Goal: Task Accomplishment & Management: Manage account settings

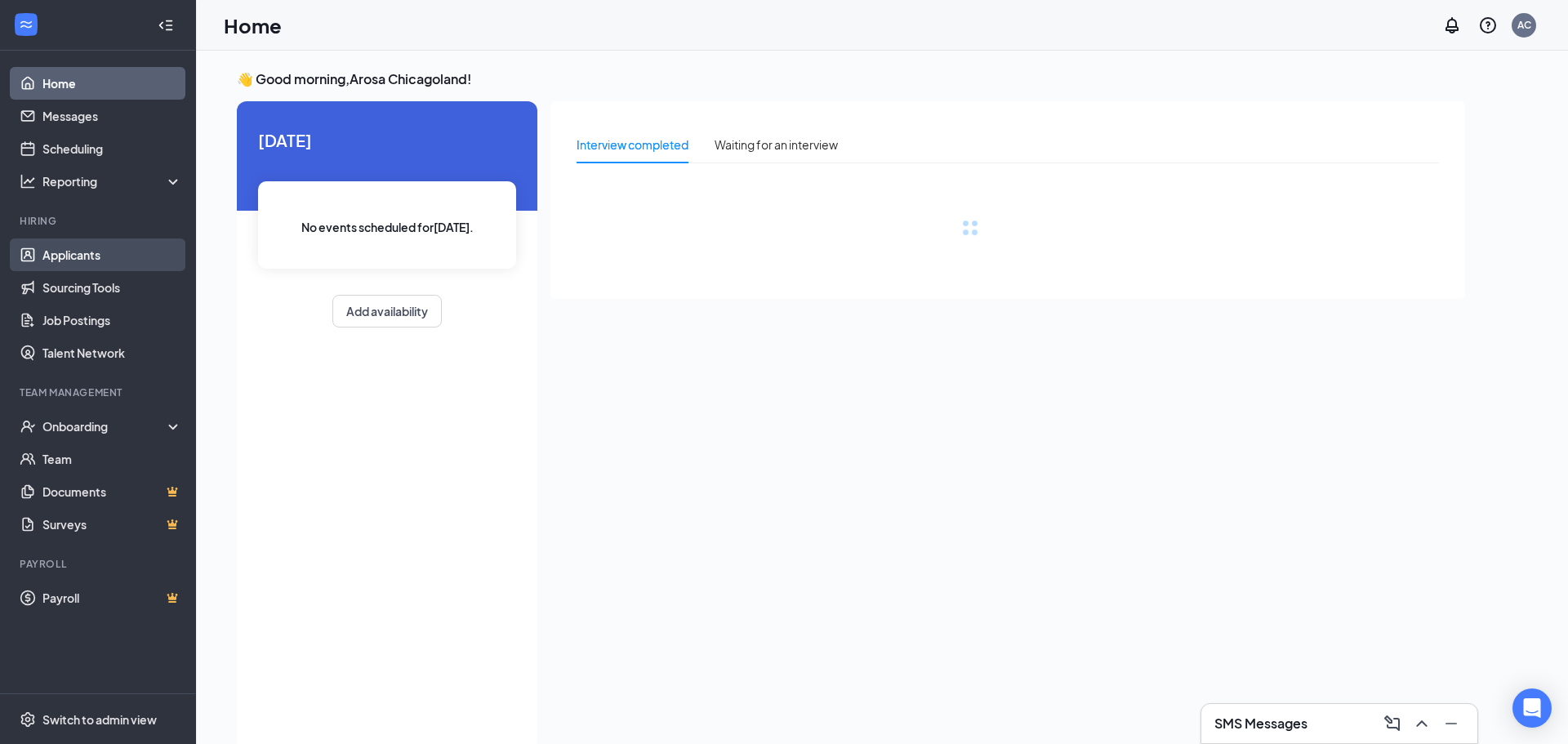
click at [62, 256] on link "Applicants" at bounding box center [112, 254] width 140 height 32
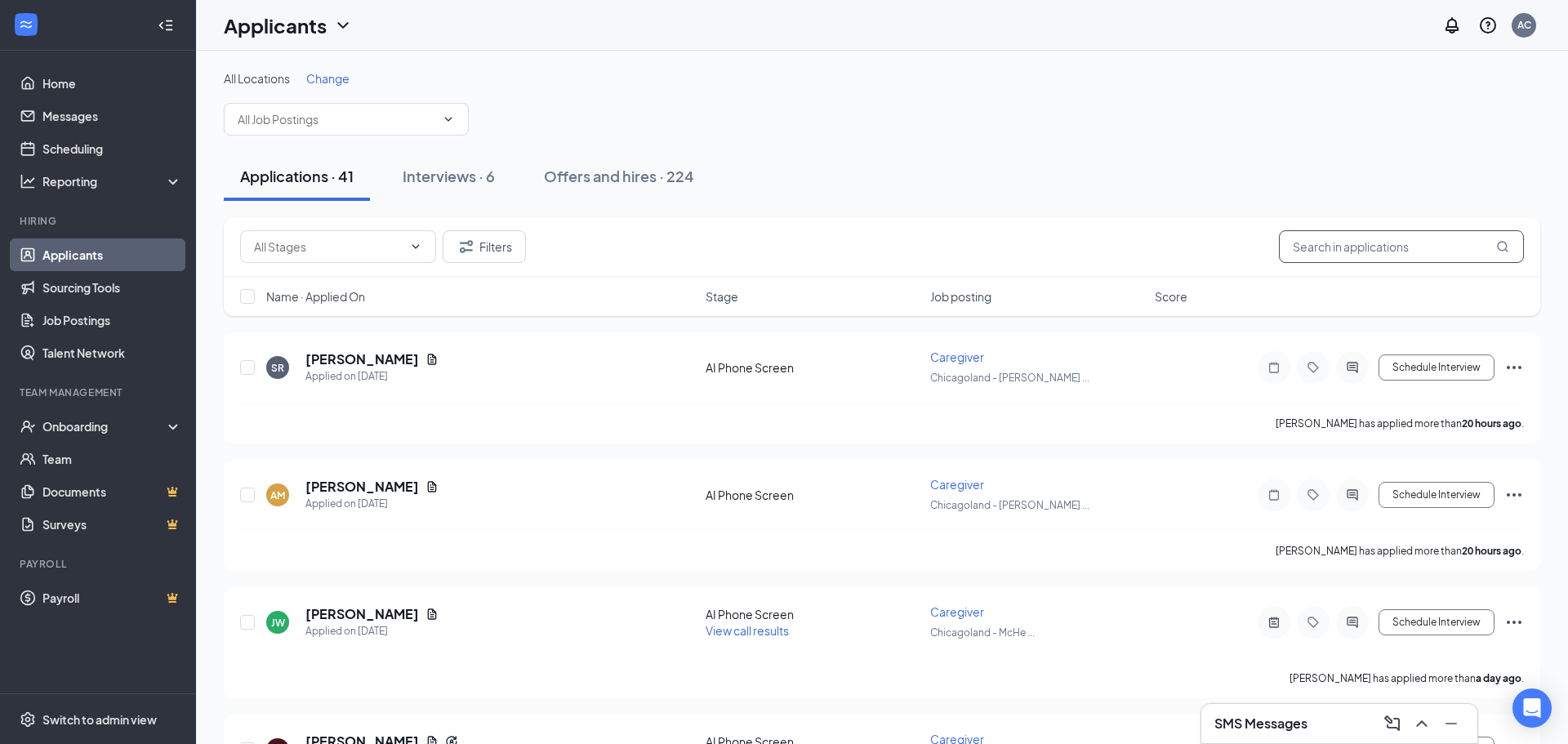
click at [1388, 246] on input "text" at bounding box center [1401, 246] width 245 height 32
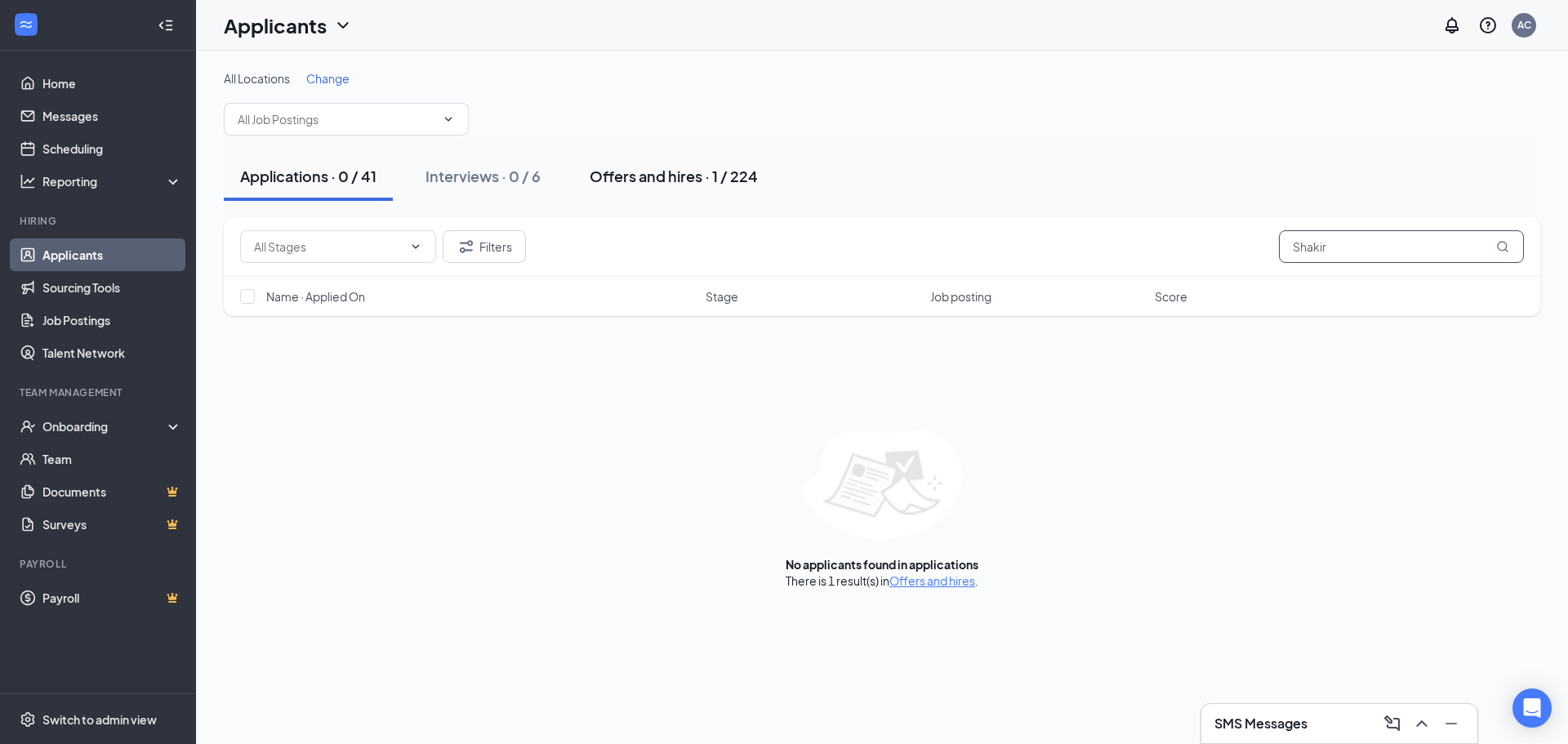
type input "Shakir"
click at [624, 187] on button "Offers and hires · 1 / 224" at bounding box center [674, 176] width 201 height 49
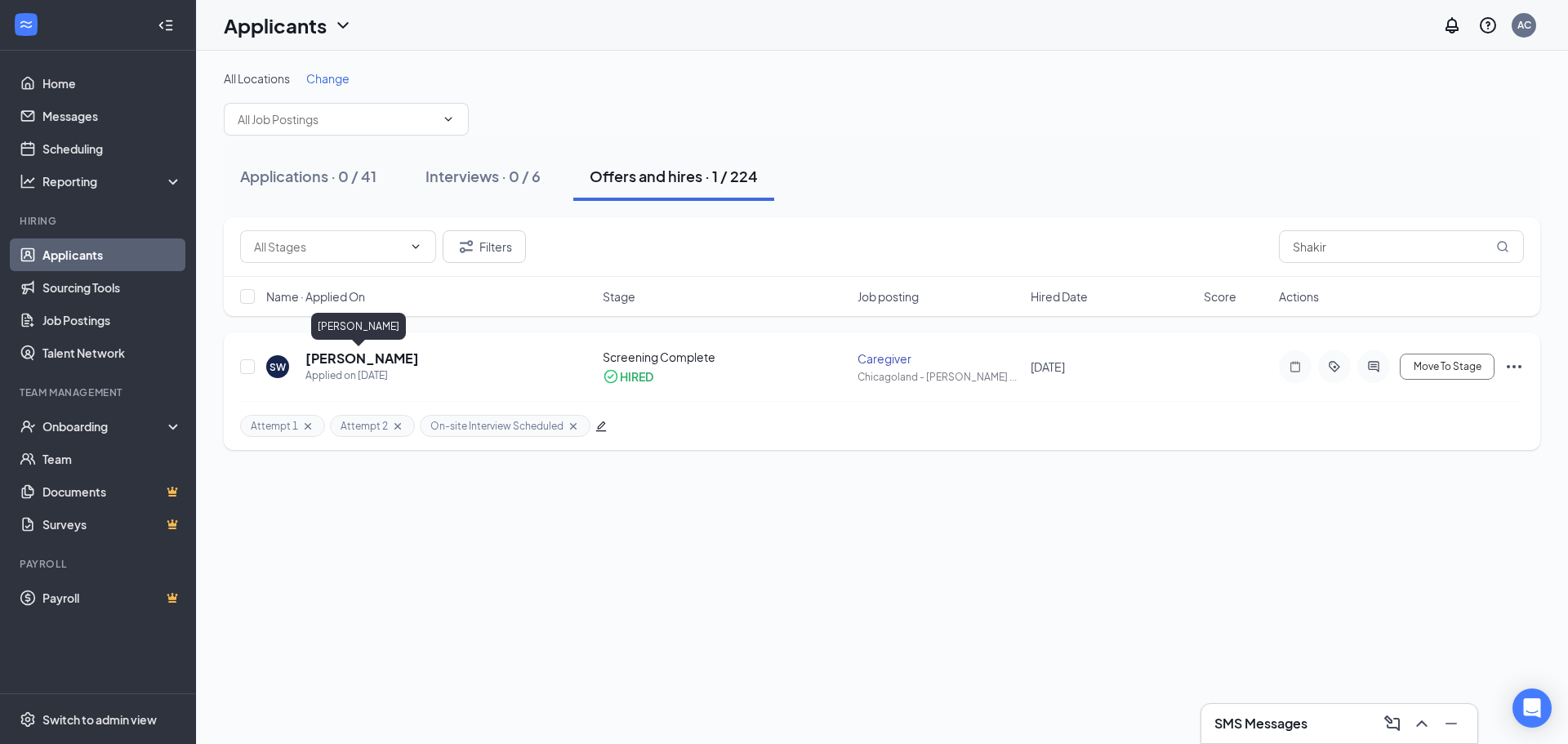
click at [368, 362] on h5 "[PERSON_NAME]" at bounding box center [362, 358] width 113 height 18
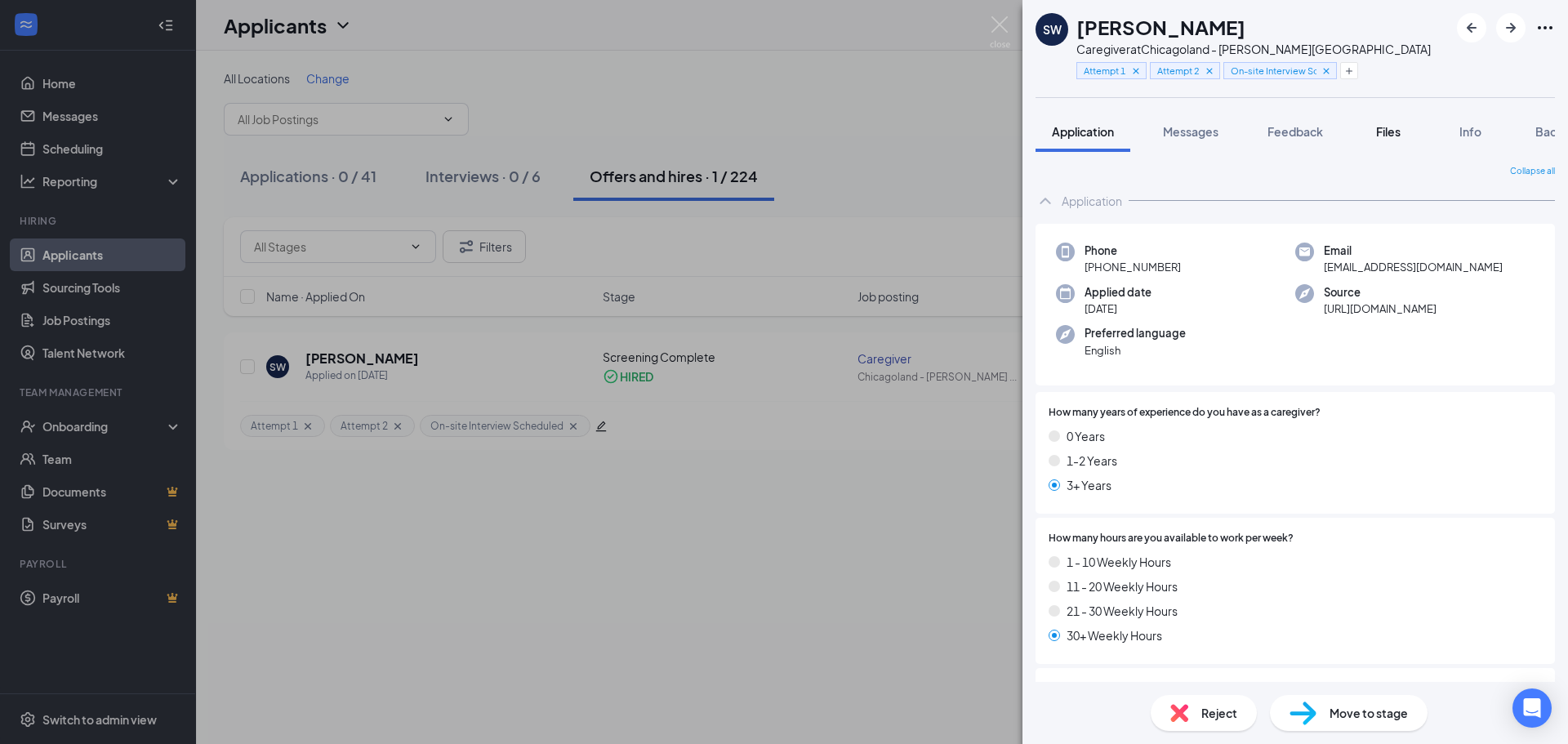
click at [1374, 138] on div "Files" at bounding box center [1387, 131] width 32 height 17
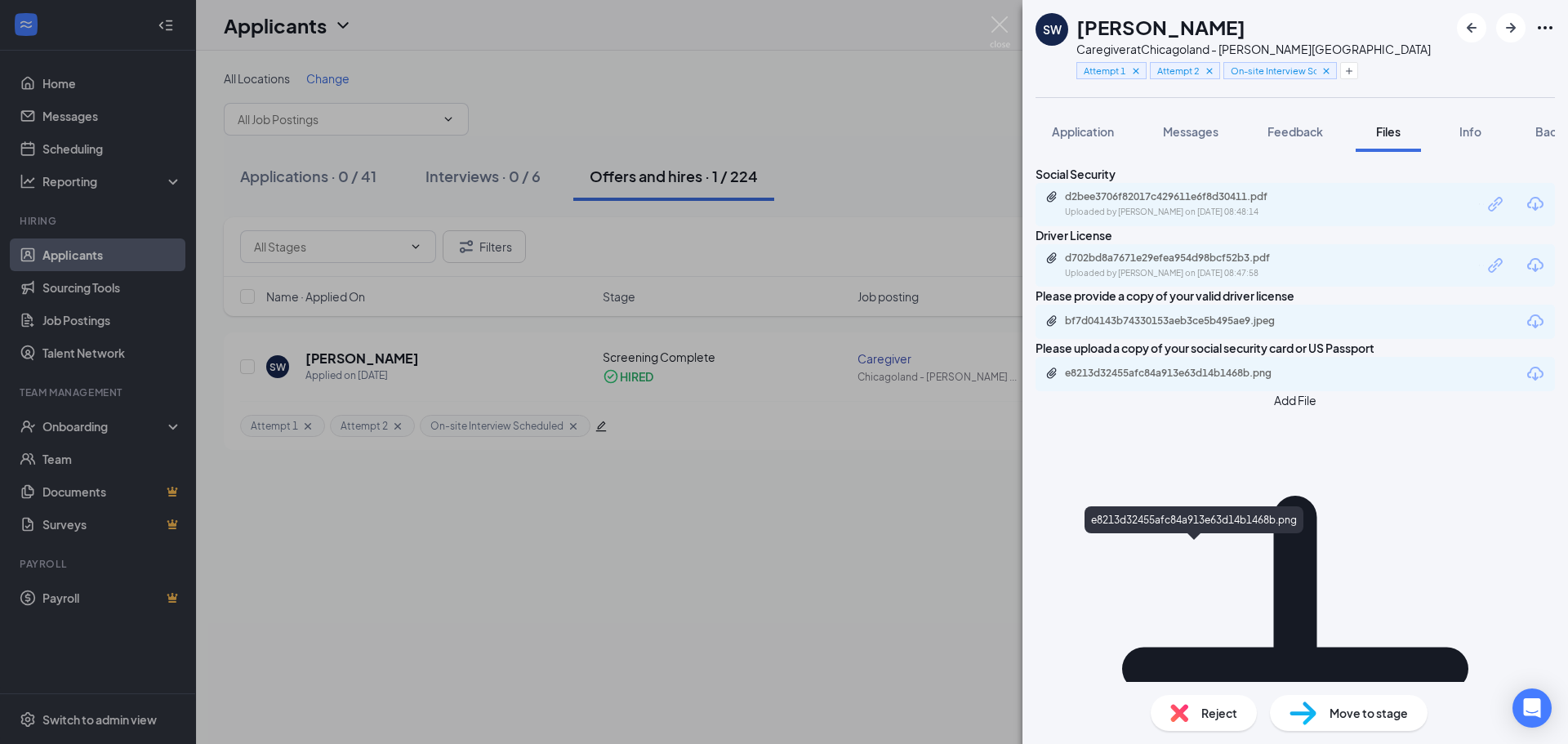
click at [1192, 379] on div "e8213d32455afc84a913e63d14b1468b.png" at bounding box center [1180, 372] width 228 height 13
click at [1528, 129] on button "Background" at bounding box center [1569, 132] width 100 height 41
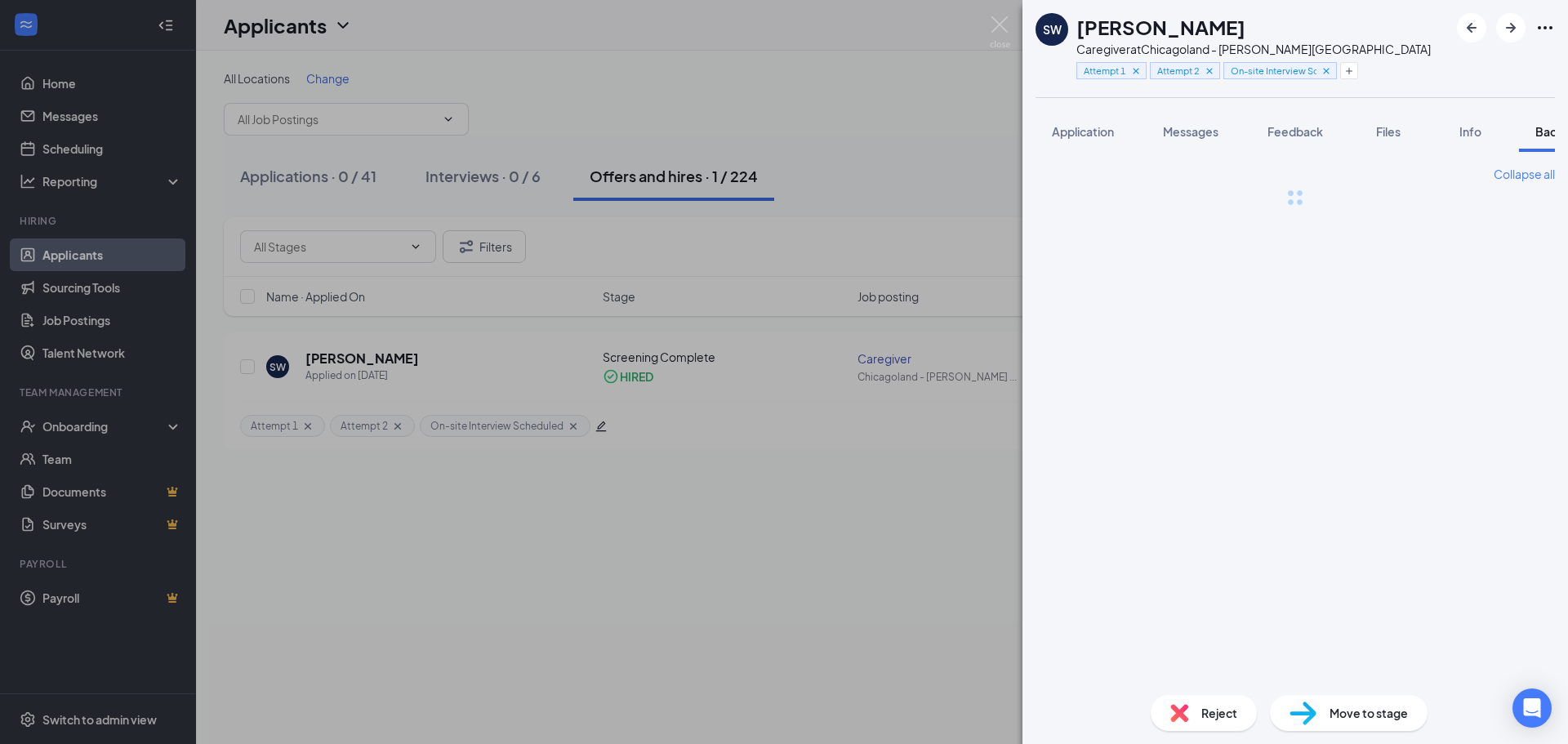
scroll to position [0, 67]
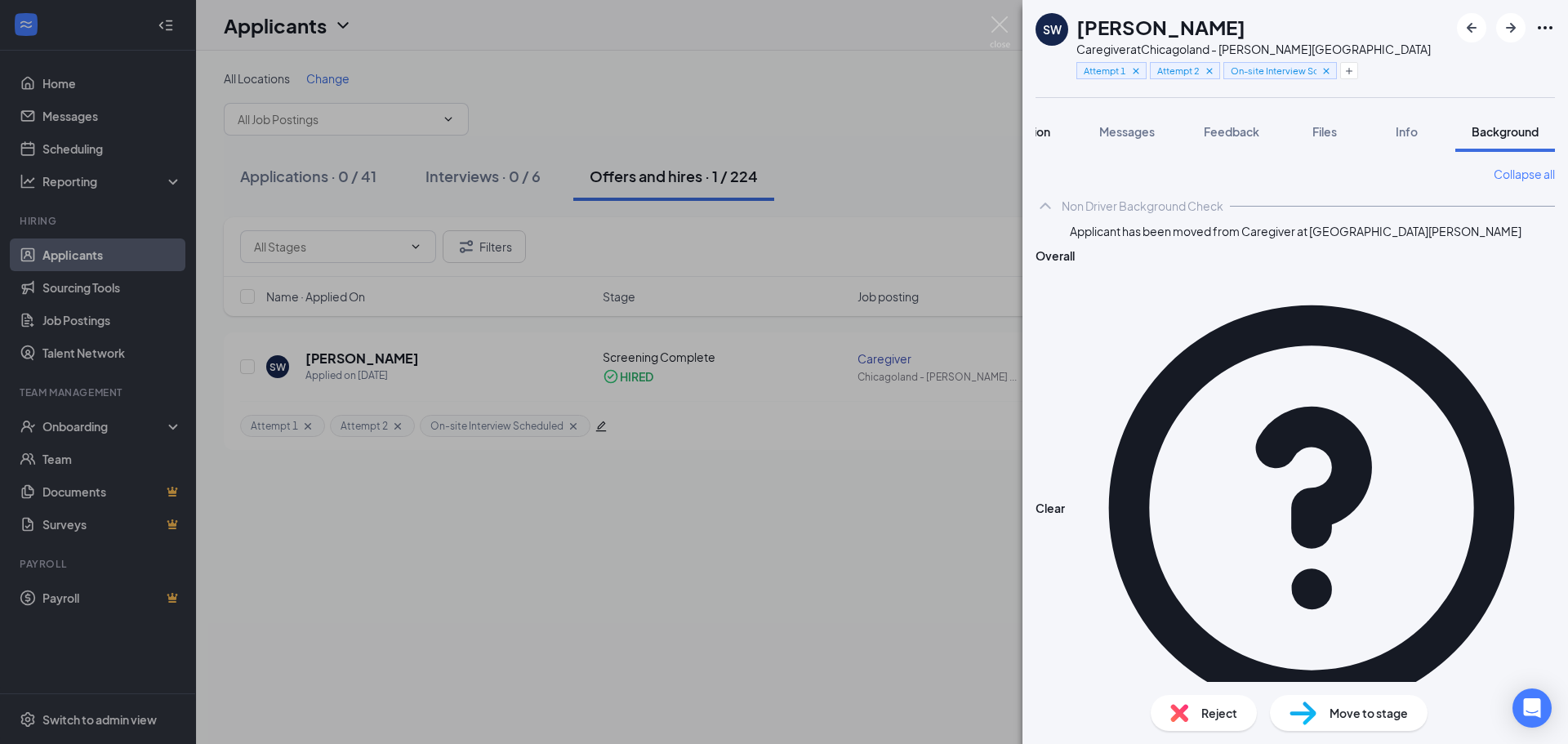
click at [1040, 139] on button "Application" at bounding box center [1019, 132] width 95 height 41
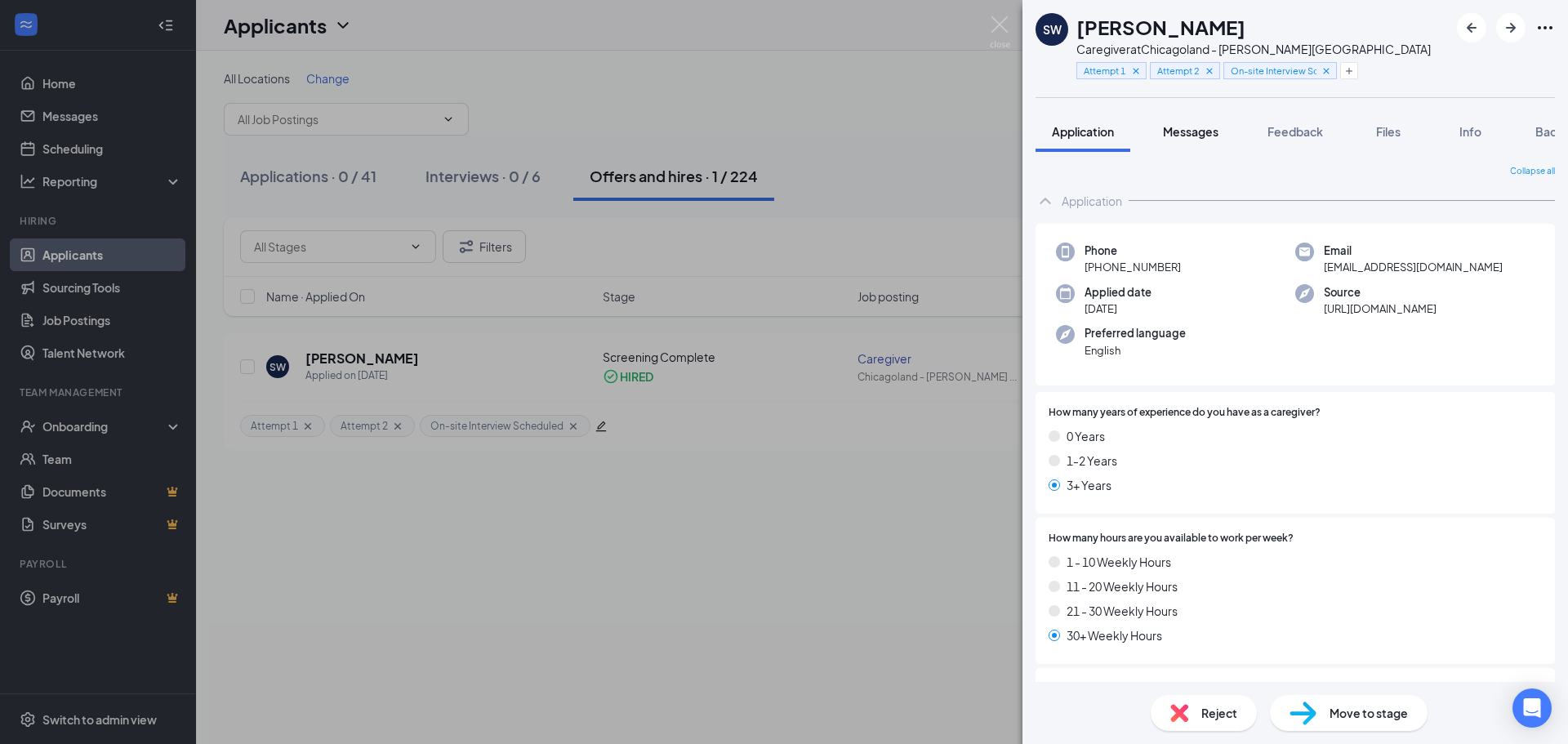
click at [1189, 126] on span "Messages" at bounding box center [1190, 131] width 56 height 15
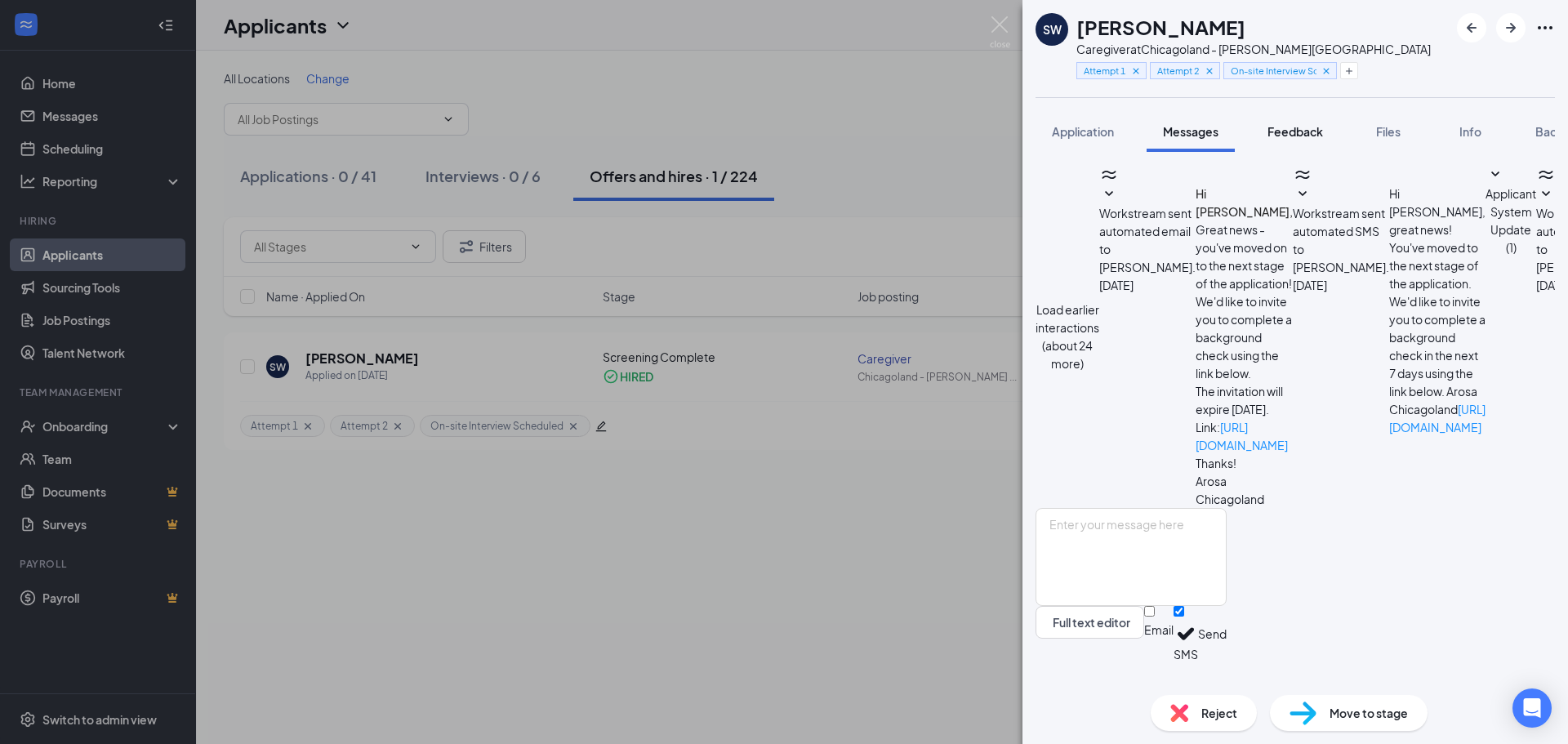
click at [1296, 142] on button "Feedback" at bounding box center [1295, 132] width 88 height 41
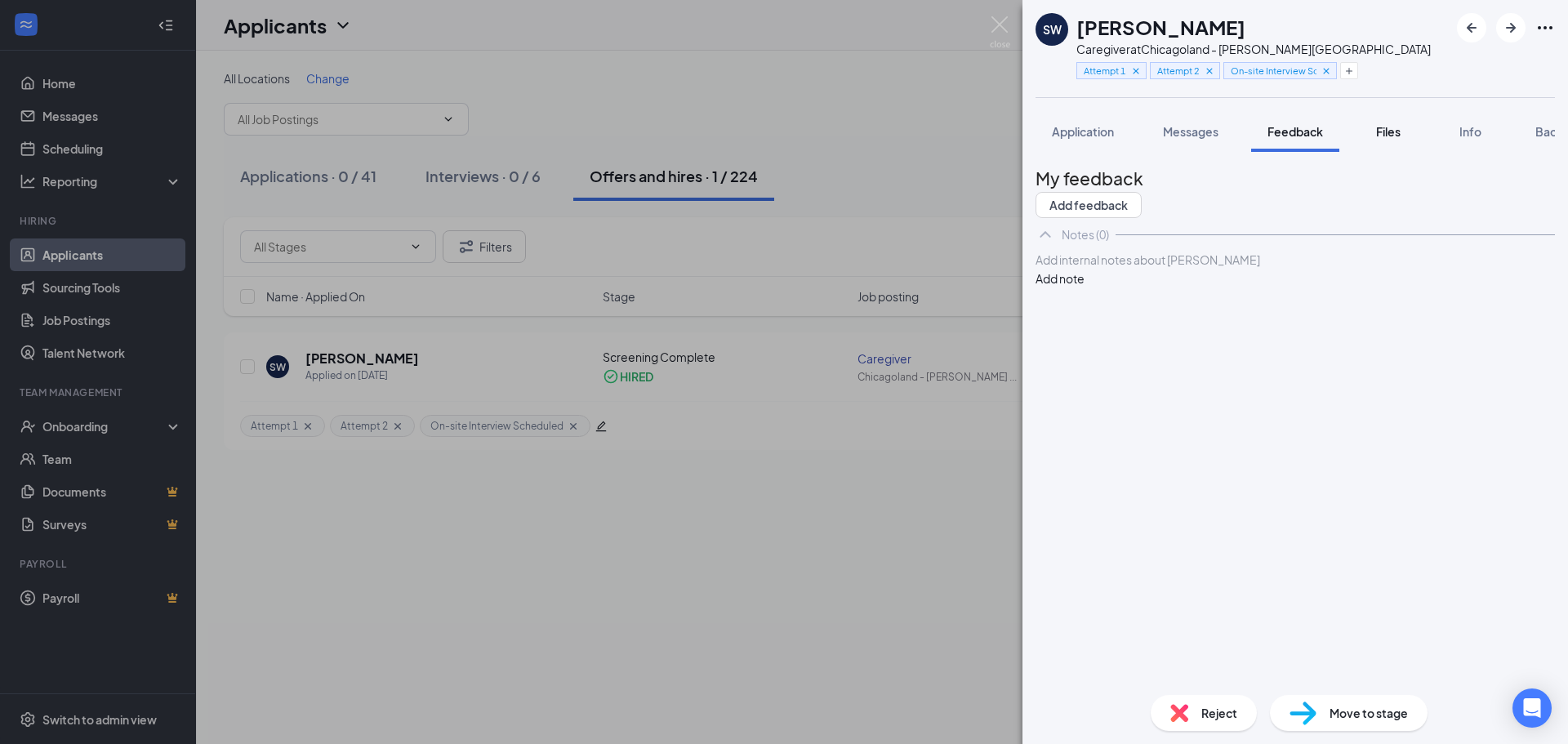
click at [1377, 137] on div "Files" at bounding box center [1387, 131] width 32 height 17
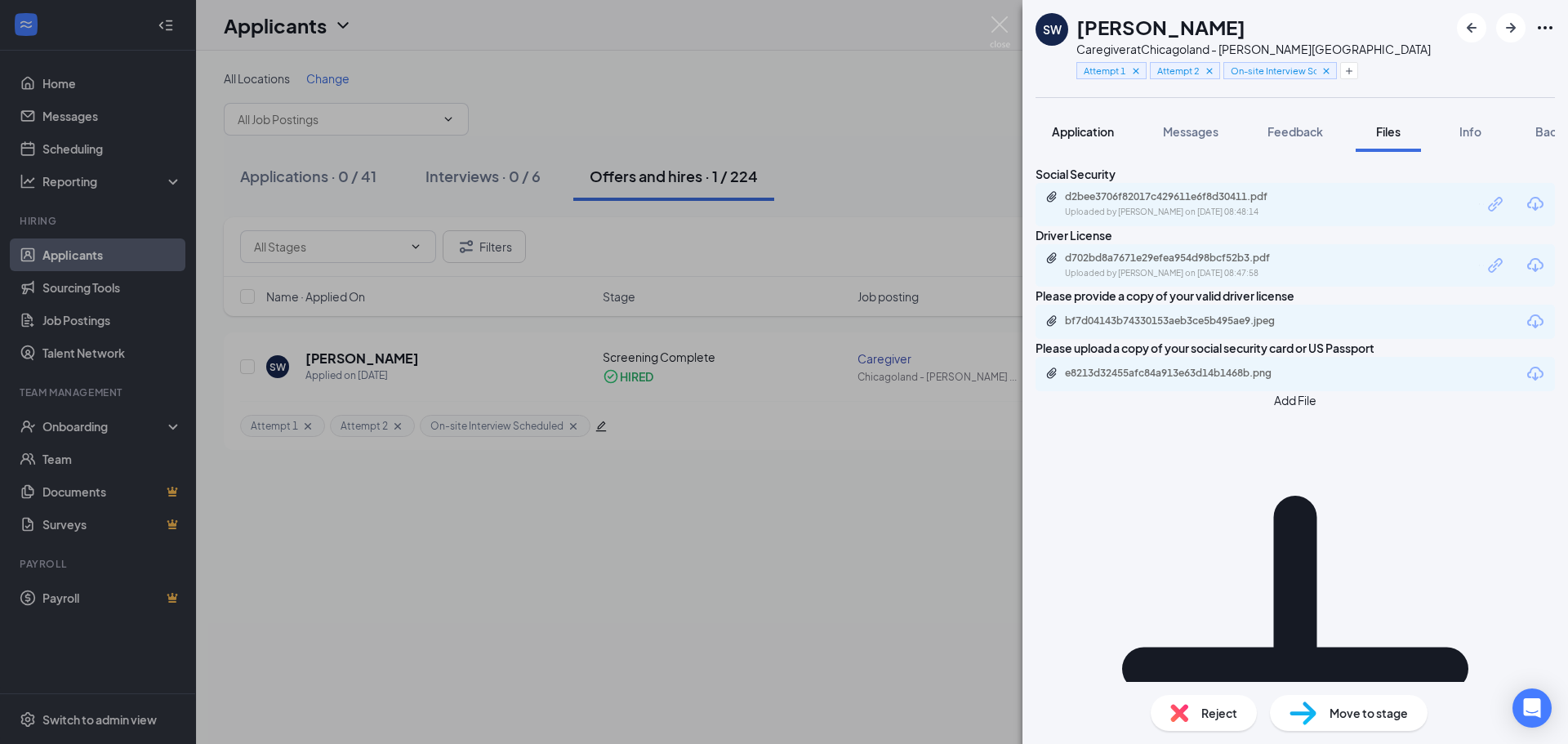
click at [1081, 133] on span "Application" at bounding box center [1083, 131] width 62 height 15
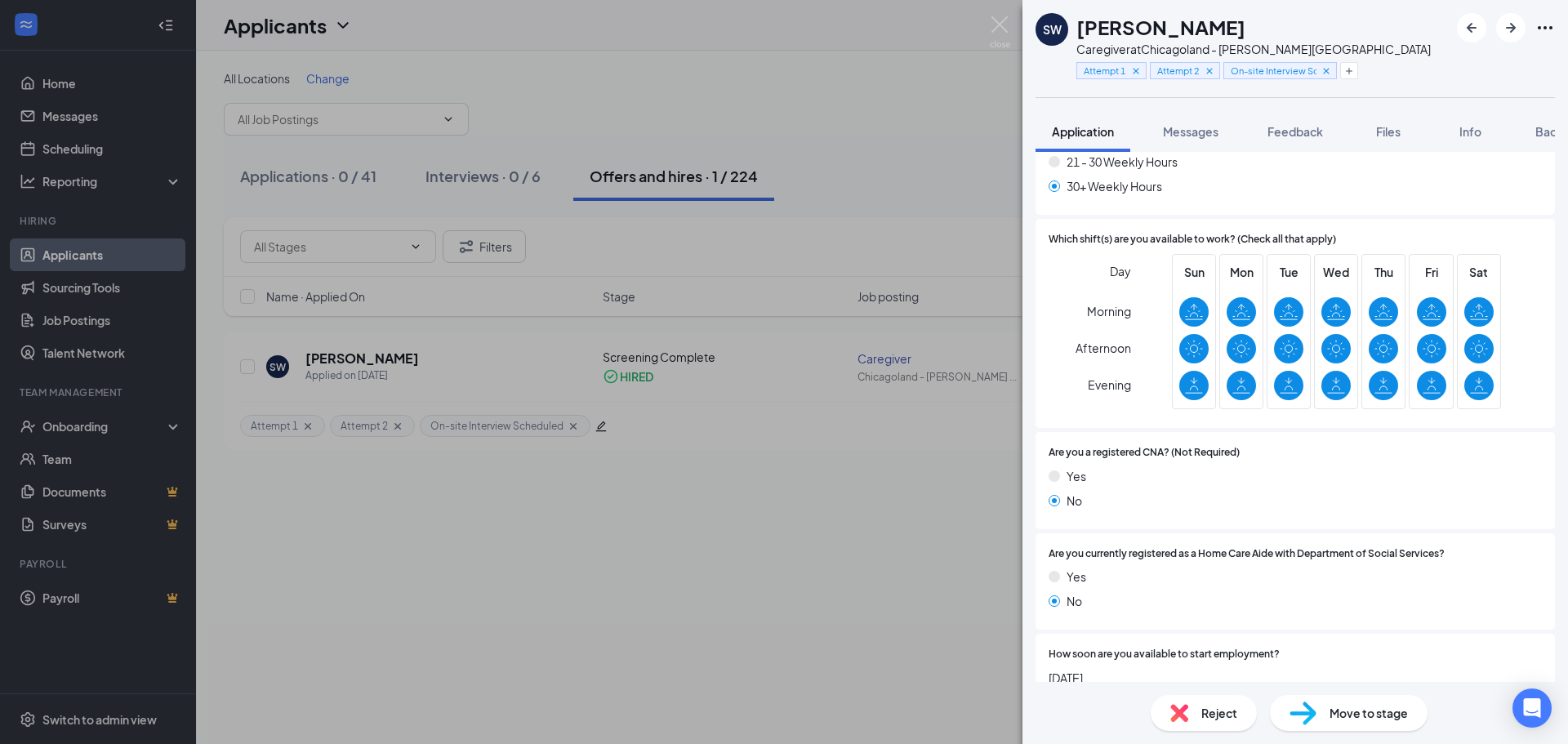
scroll to position [450, 0]
click at [1007, 27] on img at bounding box center [1000, 32] width 20 height 32
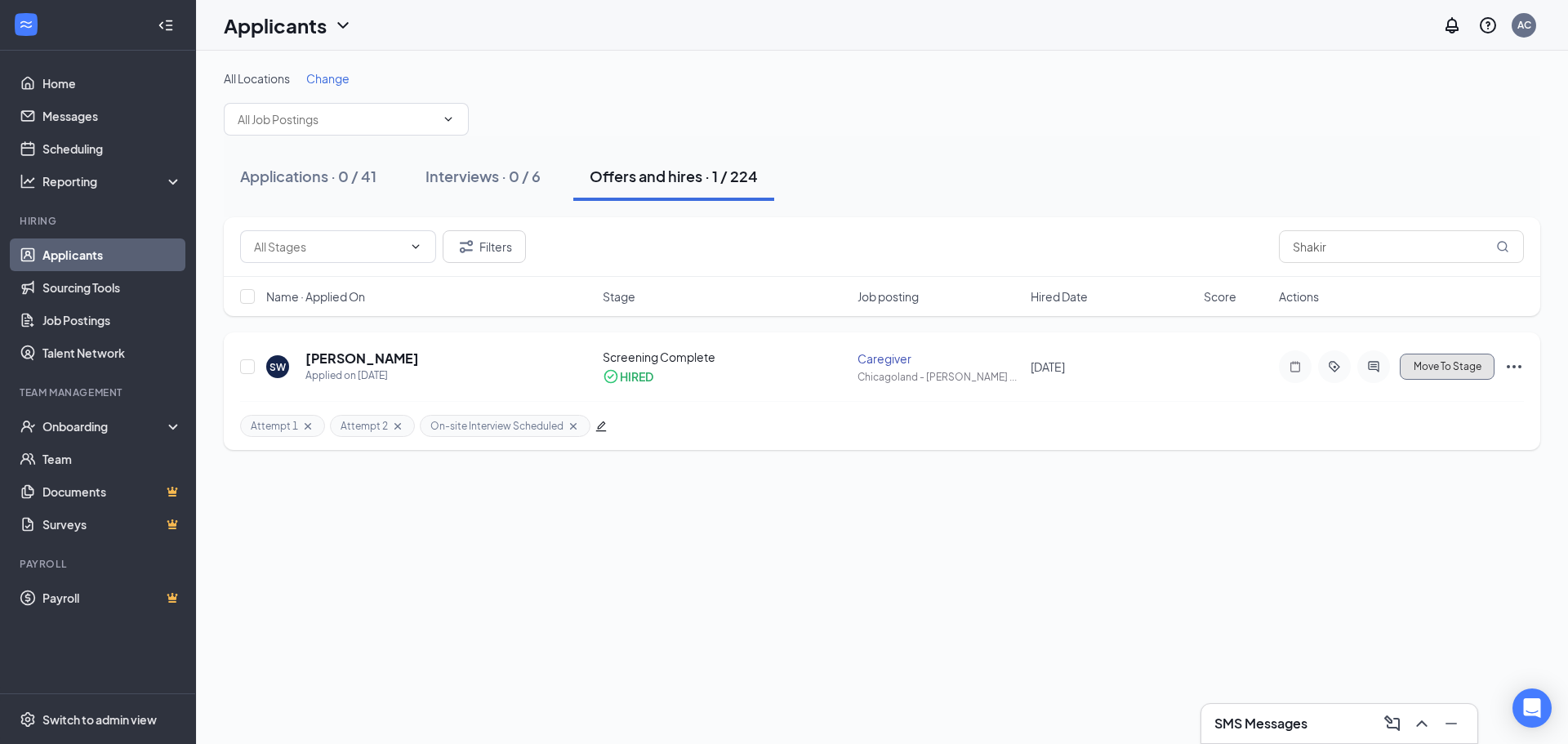
click at [1456, 368] on span "Move To Stage" at bounding box center [1447, 367] width 67 height 12
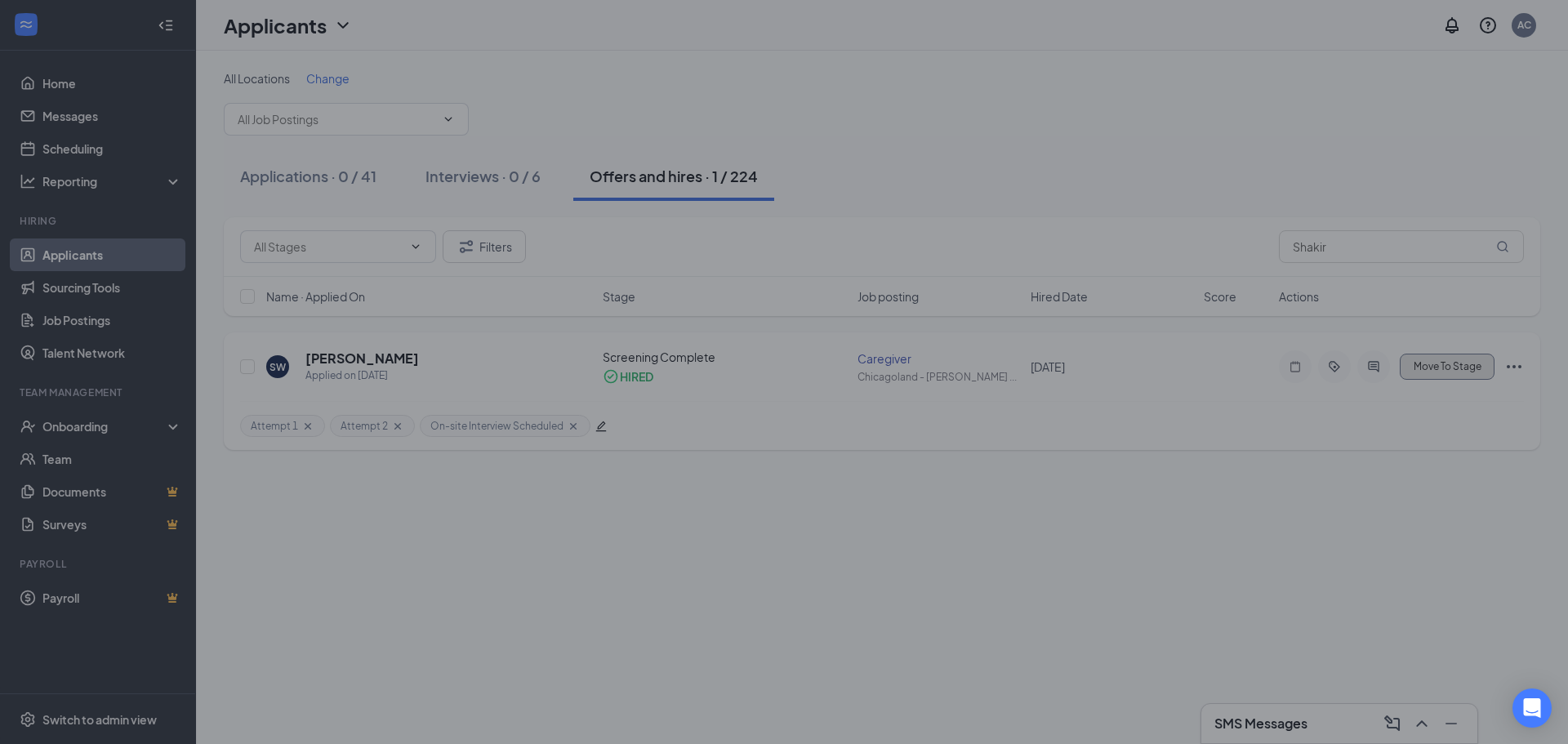
type input "Orientation (final stage)"
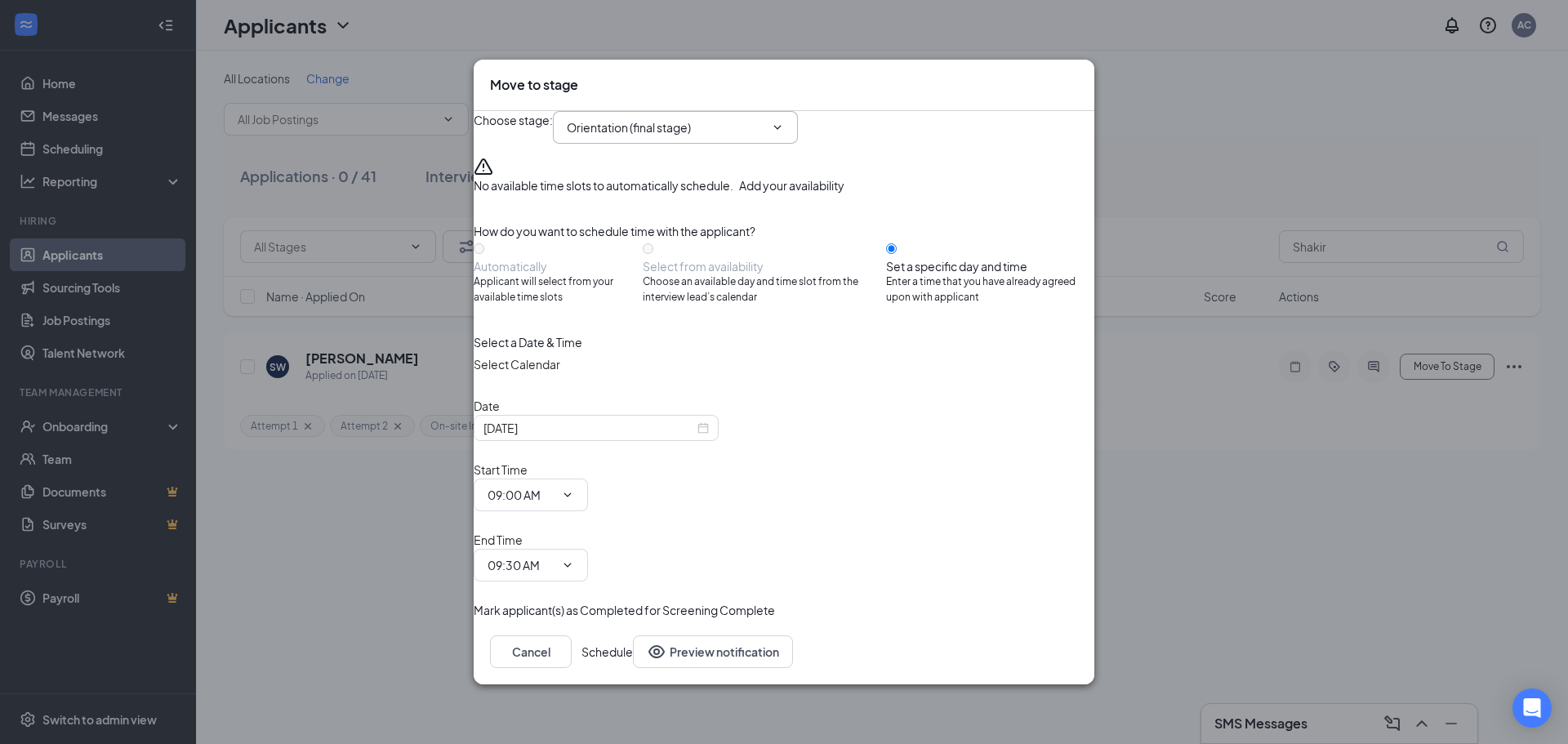
click at [689, 143] on span "Orientation (final stage)" at bounding box center [675, 127] width 245 height 32
click at [679, 143] on span "Orientation (final stage)" at bounding box center [675, 127] width 245 height 32
click at [783, 143] on span "Orientation (final stage)" at bounding box center [675, 127] width 245 height 32
click at [719, 137] on input "Orientation (final stage)" at bounding box center [665, 127] width 198 height 18
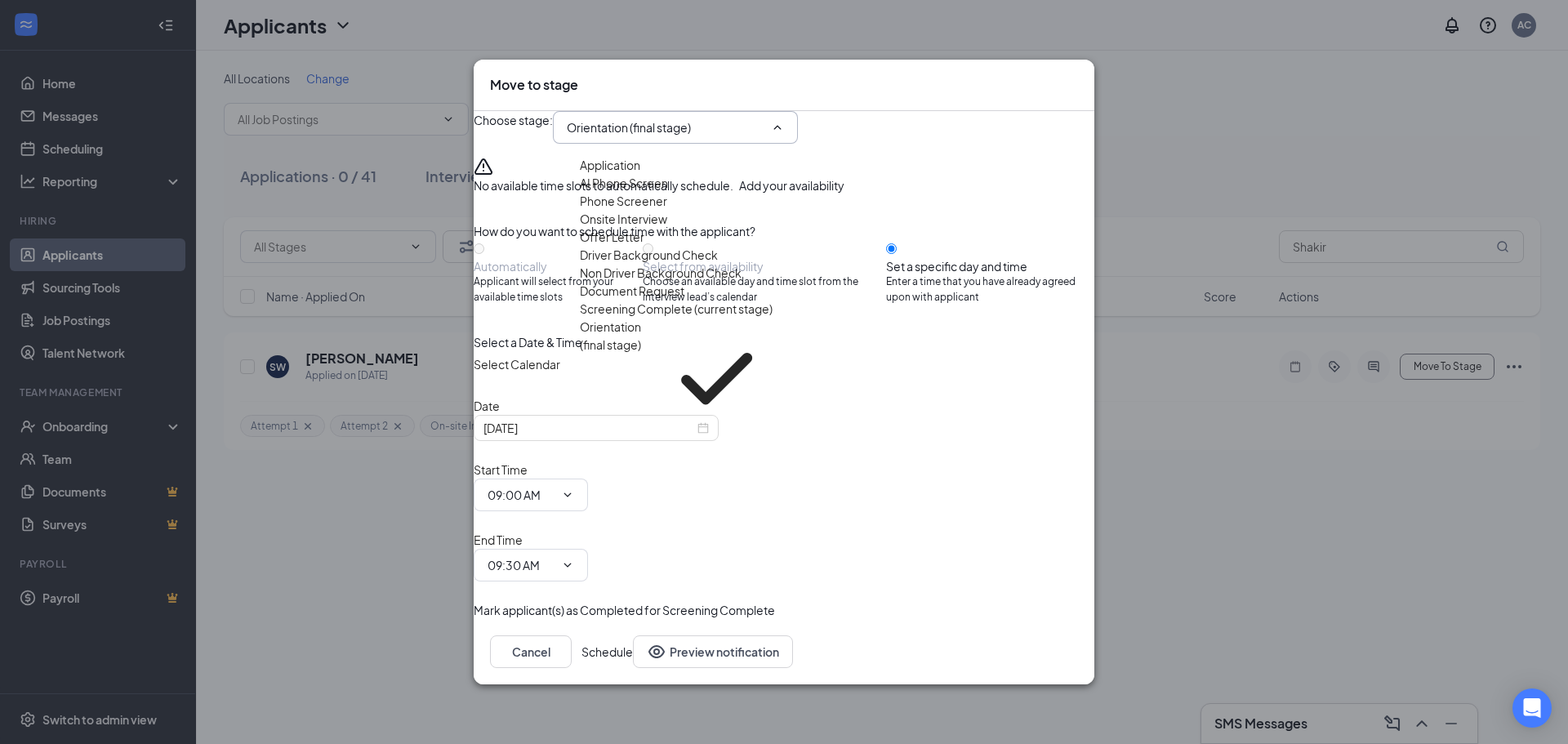
scroll to position [131, 0]
click at [964, 377] on div "Select Calendar" at bounding box center [784, 364] width 621 height 26
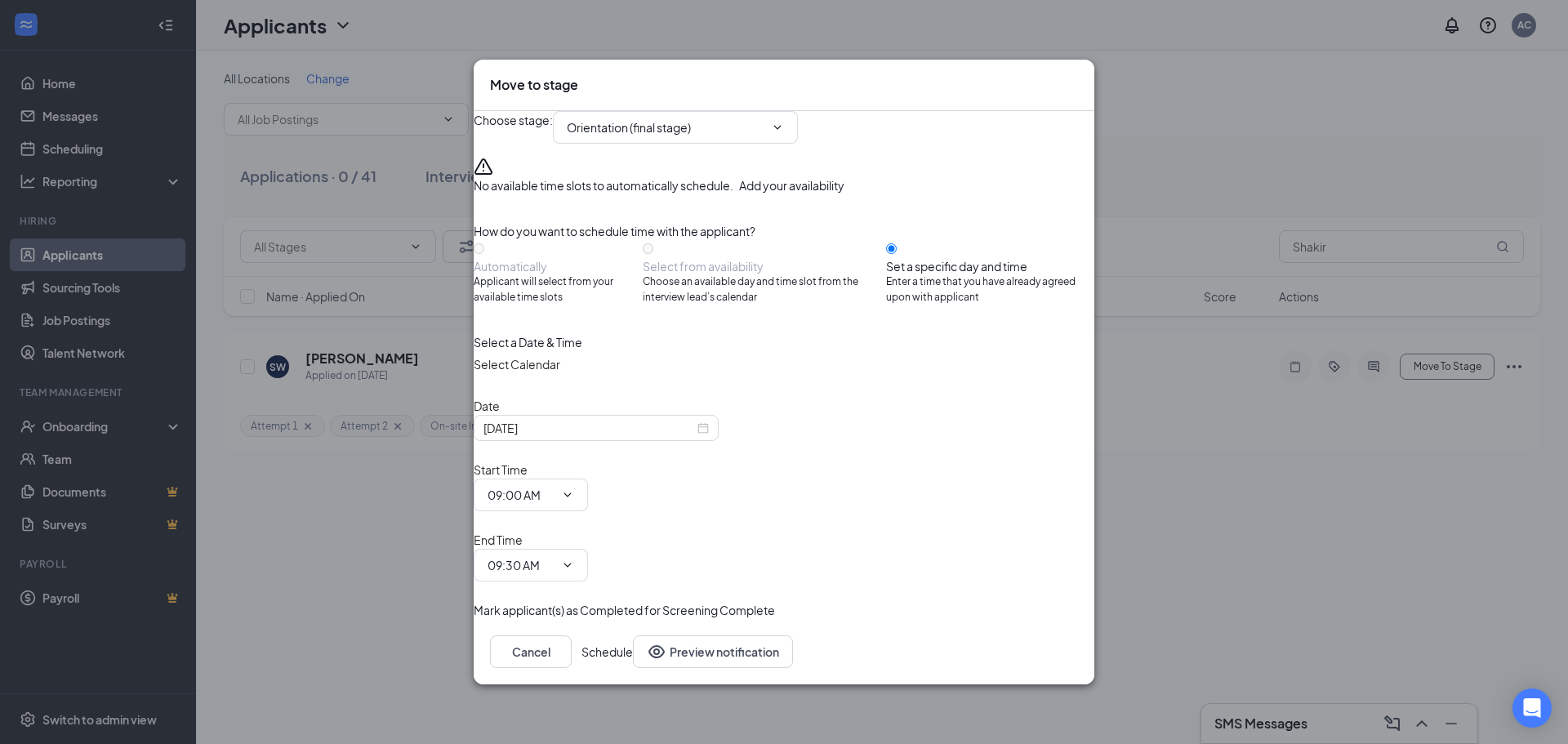
click at [1078, 76] on icon "Cross" at bounding box center [1078, 76] width 0 height 0
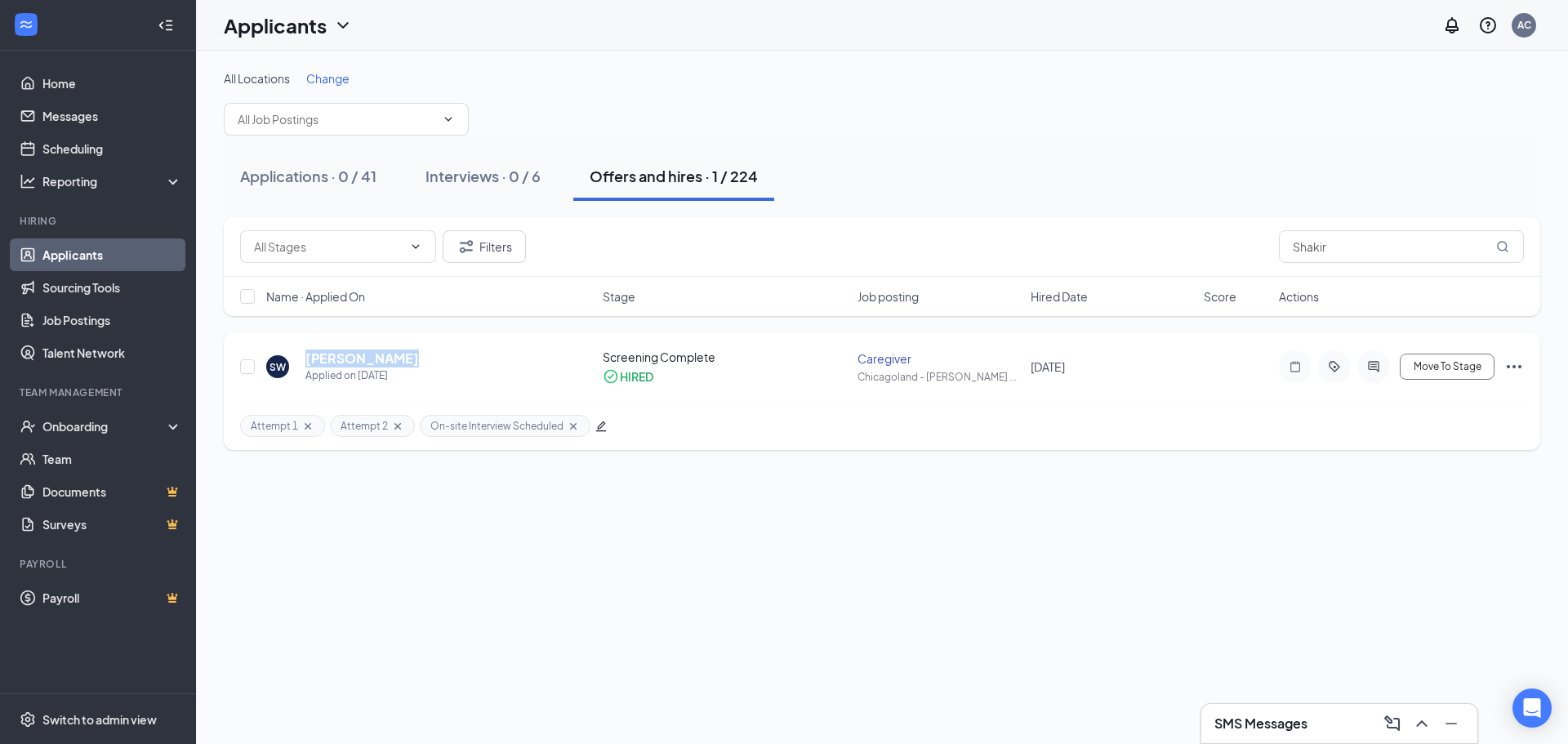
drag, startPoint x: 405, startPoint y: 360, endPoint x: 303, endPoint y: 365, distance: 102.1
click at [303, 365] on div "SW [PERSON_NAME] White Applied on [DATE]" at bounding box center [429, 366] width 327 height 34
copy h5 "[PERSON_NAME]"
click at [485, 367] on div "SW [PERSON_NAME] White Applied on [DATE]" at bounding box center [429, 366] width 327 height 34
click at [930, 54] on div "All Locations Change Applications · 0 / 41 Interviews · 0 / 6 Offers and hires …" at bounding box center [882, 259] width 1372 height 418
